Goal: Task Accomplishment & Management: Manage account settings

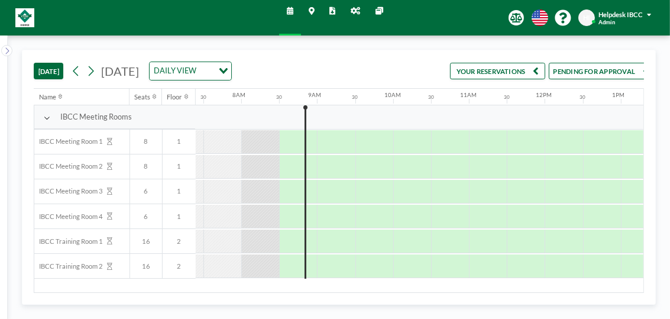
scroll to position [0, 568]
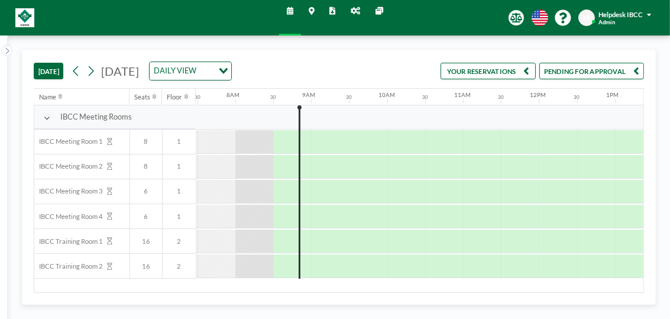
click at [505, 73] on button "YOUR RESERVATIONS" at bounding box center [488, 71] width 95 height 17
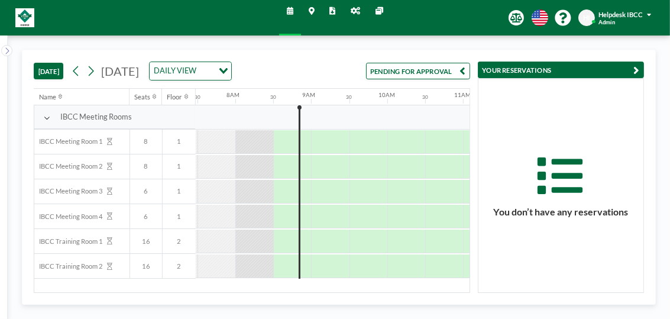
click at [447, 69] on button "PENDING FOR APPROVAL" at bounding box center [418, 71] width 104 height 17
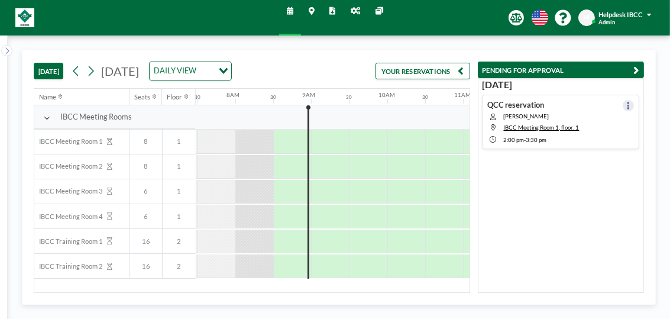
click at [627, 105] on icon at bounding box center [628, 106] width 3 height 8
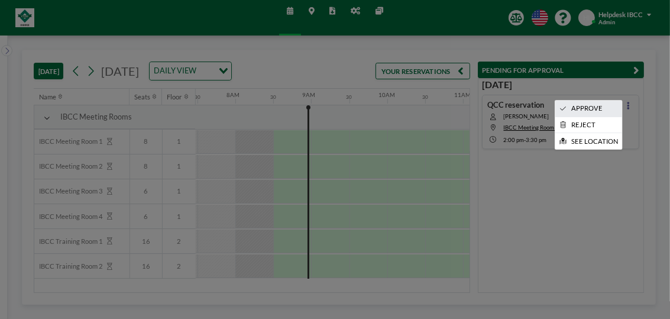
click at [600, 107] on li "APPROVE" at bounding box center [588, 109] width 67 height 16
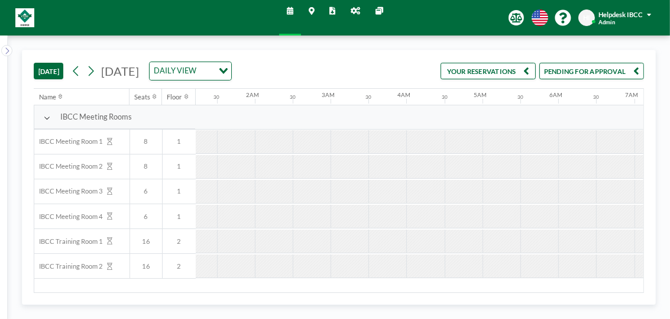
scroll to position [0, 0]
click at [328, 12] on link "Reports" at bounding box center [332, 17] width 21 height 35
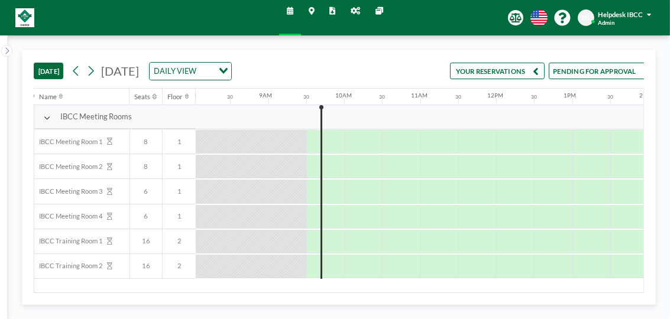
scroll to position [0, 639]
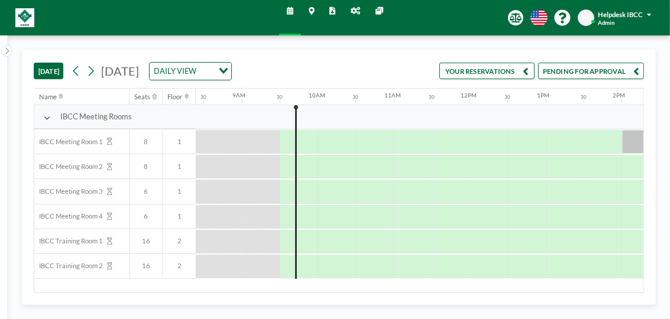
click at [330, 8] on icon at bounding box center [333, 12] width 6 height 8
